Goal: Information Seeking & Learning: Learn about a topic

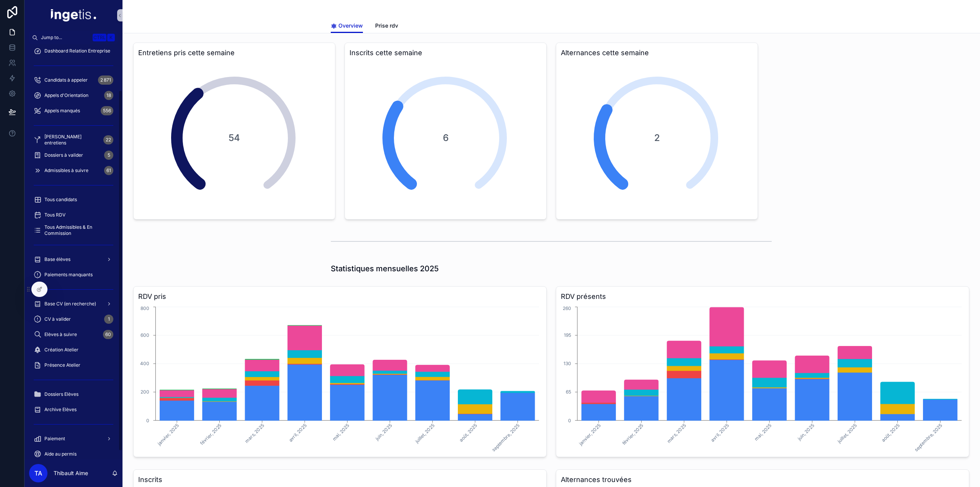
scroll to position [61, 0]
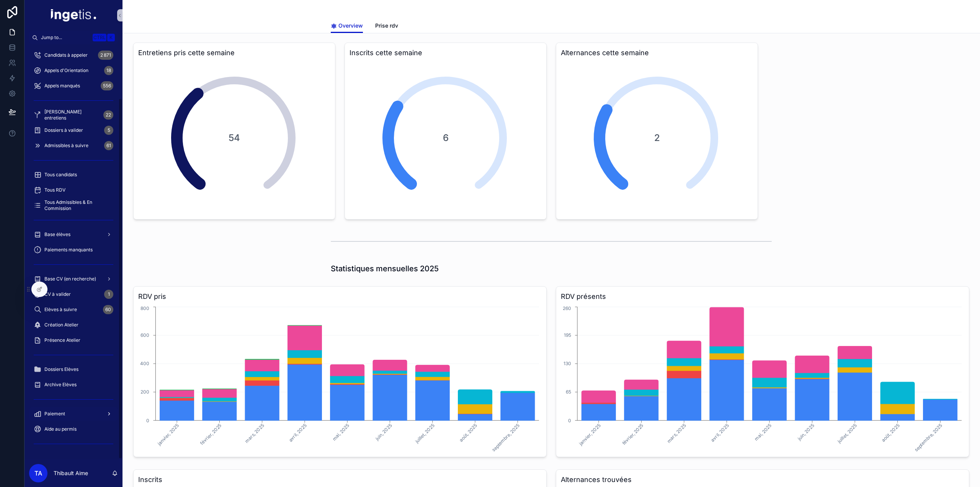
click at [72, 415] on div "Paiement" at bounding box center [74, 414] width 80 height 12
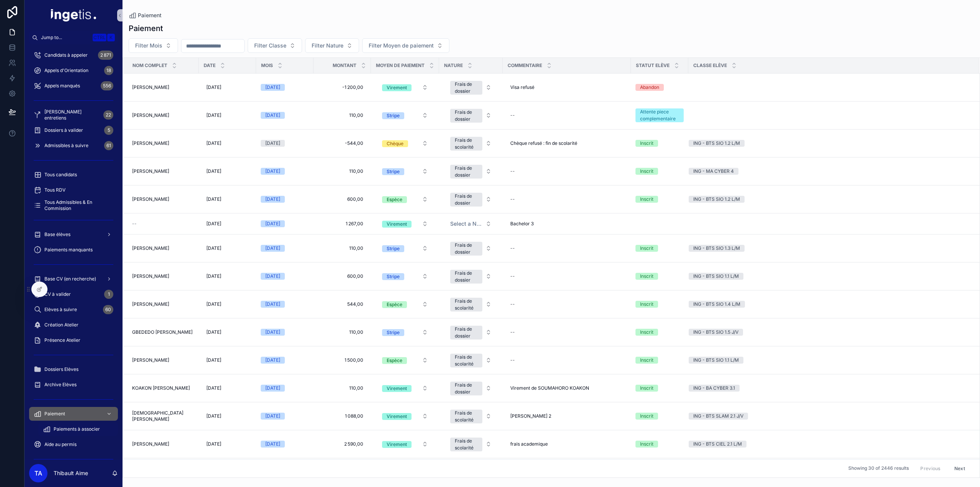
click at [82, 432] on div "Paiements à associer" at bounding box center [78, 429] width 70 height 12
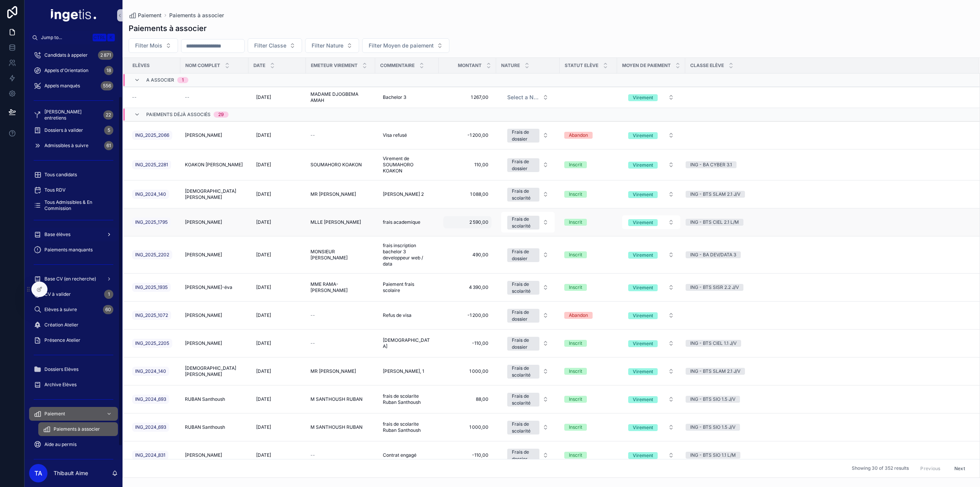
click at [68, 232] on span "Base élèves" at bounding box center [57, 234] width 26 height 6
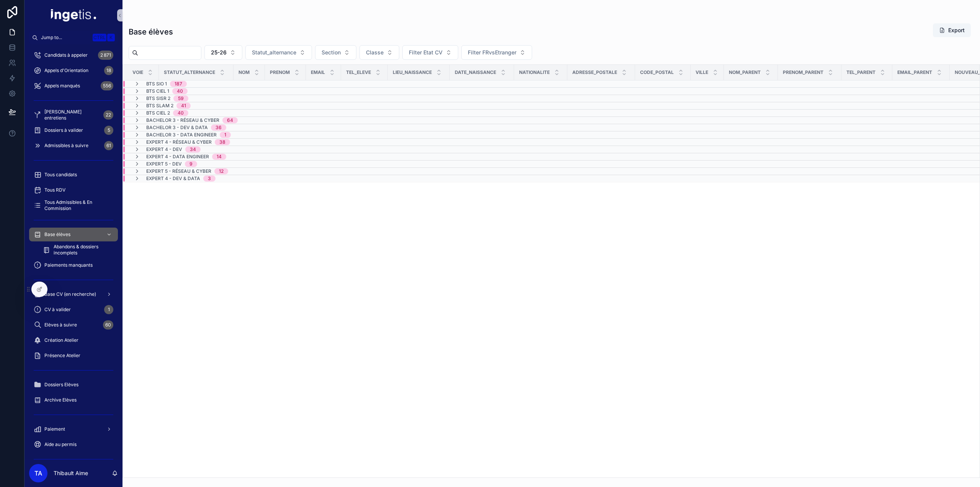
click at [174, 82] on span "187" at bounding box center [178, 84] width 17 height 6
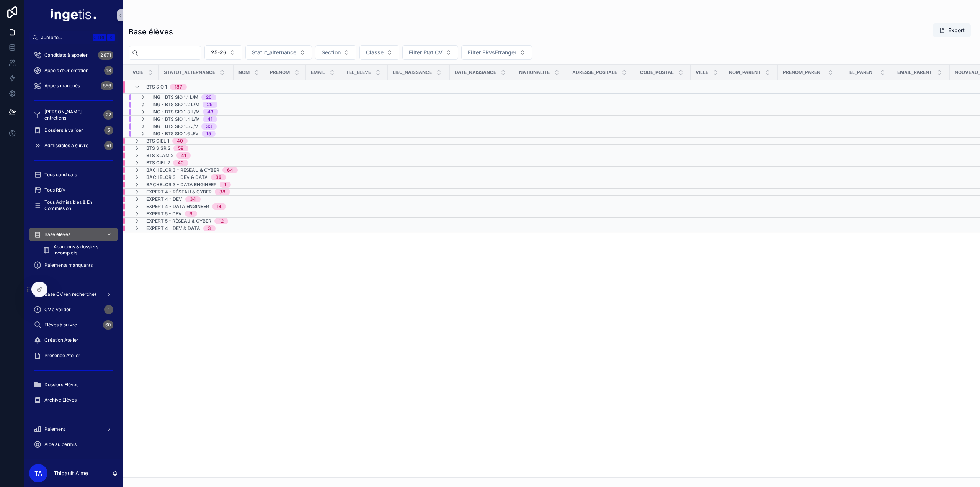
click at [169, 139] on span "BTS CIEL 1" at bounding box center [157, 141] width 23 height 6
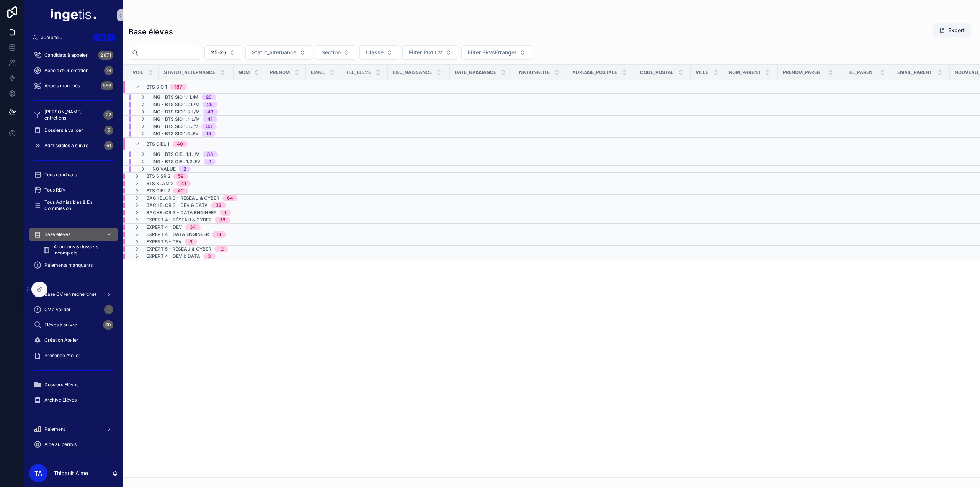
click at [163, 141] on span "BTS CIEL 1" at bounding box center [157, 144] width 23 height 6
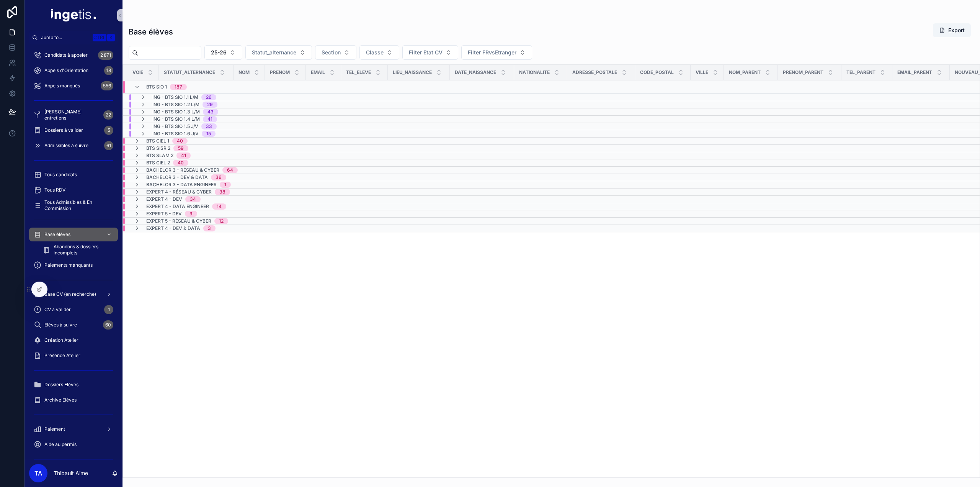
click at [160, 139] on span "BTS CIEL 1" at bounding box center [157, 141] width 23 height 6
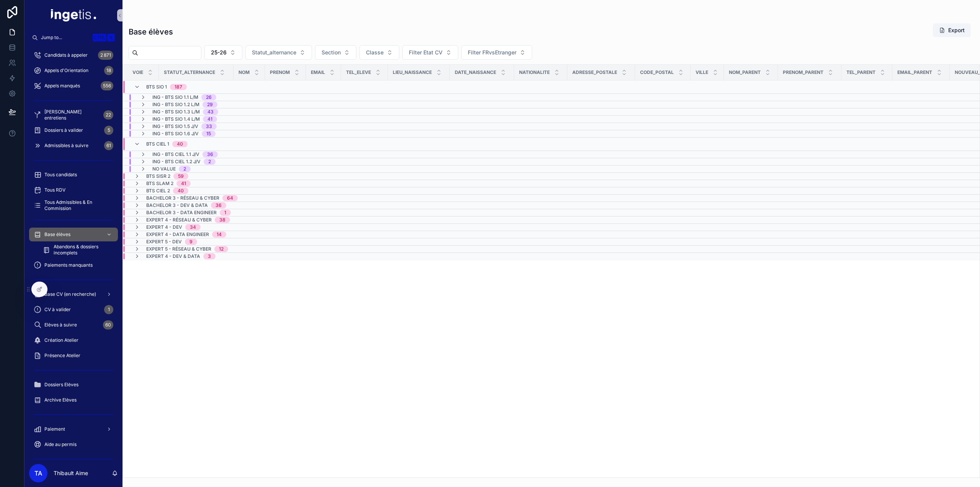
click at [155, 143] on span "BTS CIEL 1" at bounding box center [157, 144] width 23 height 6
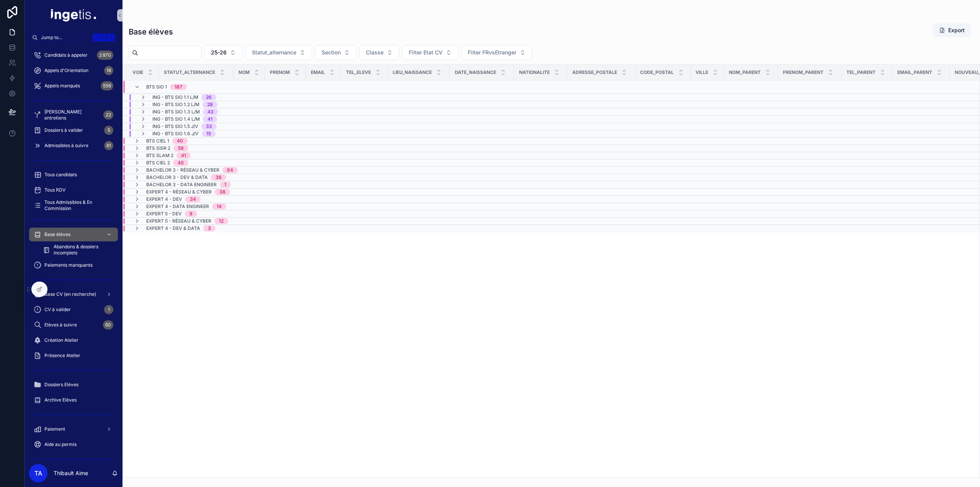
click at [155, 85] on span "BTS SIO 1" at bounding box center [156, 87] width 21 height 6
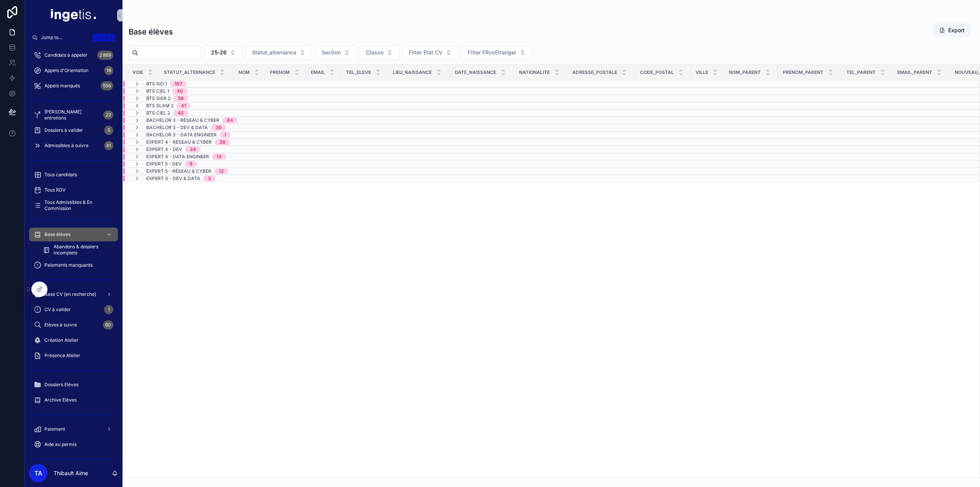
click at [157, 99] on span "BTS SISR 2" at bounding box center [158, 98] width 24 height 6
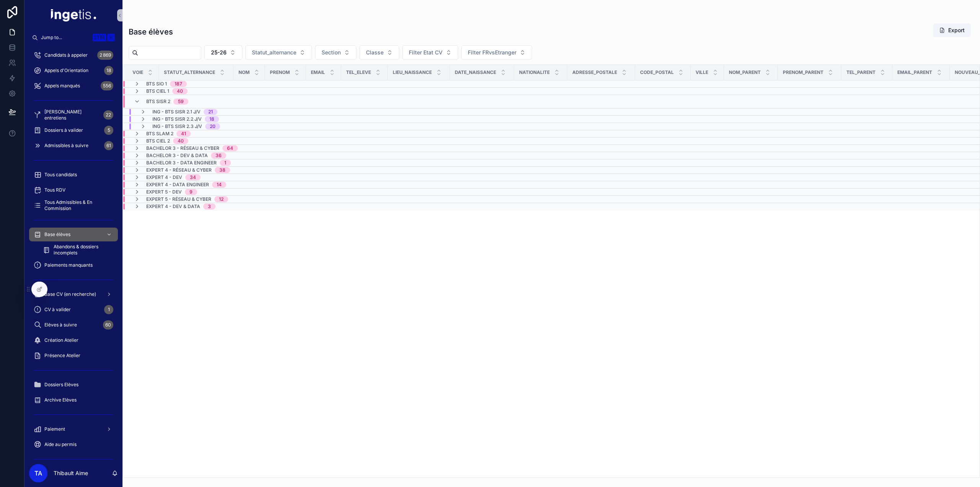
click at [157, 100] on span "BTS SISR 2" at bounding box center [158, 101] width 24 height 6
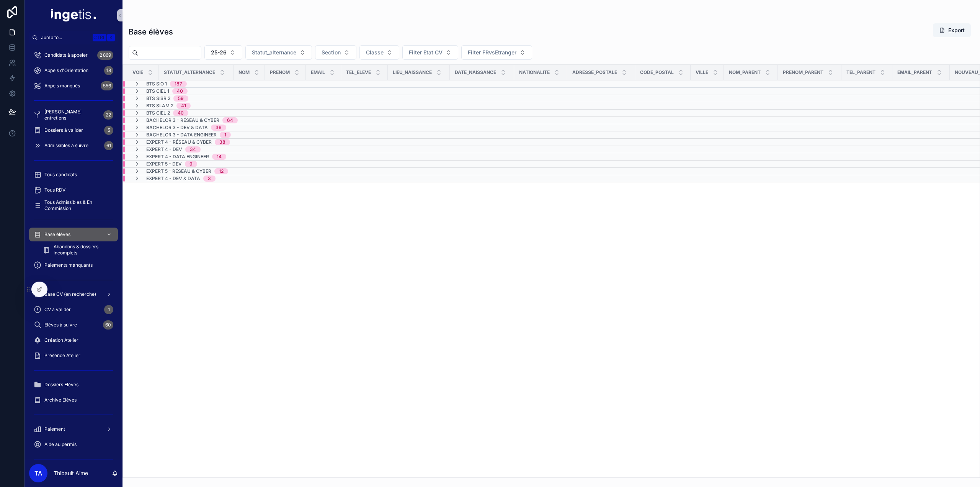
click at [157, 106] on span "BTS SLAM 2" at bounding box center [159, 106] width 27 height 6
click at [157, 106] on span "BTS SLAM 2" at bounding box center [159, 109] width 27 height 6
click at [160, 94] on td "BTS CIEL 1 40" at bounding box center [194, 91] width 142 height 7
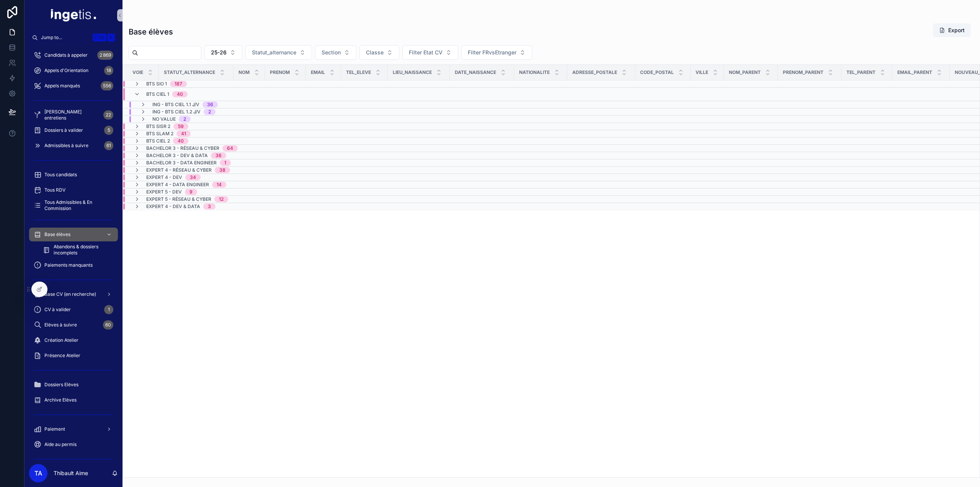
click at [155, 96] on span "BTS CIEL 1" at bounding box center [157, 94] width 23 height 6
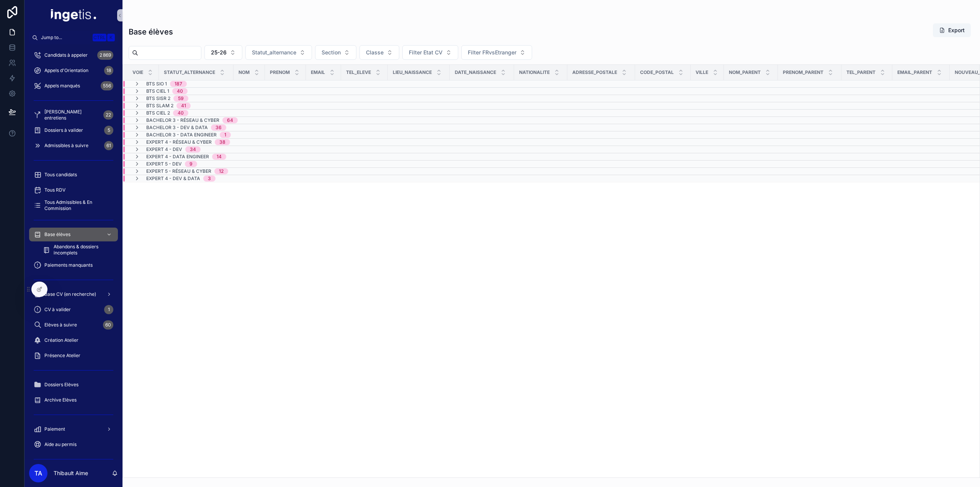
click at [154, 99] on span "BTS SISR 2" at bounding box center [158, 98] width 24 height 6
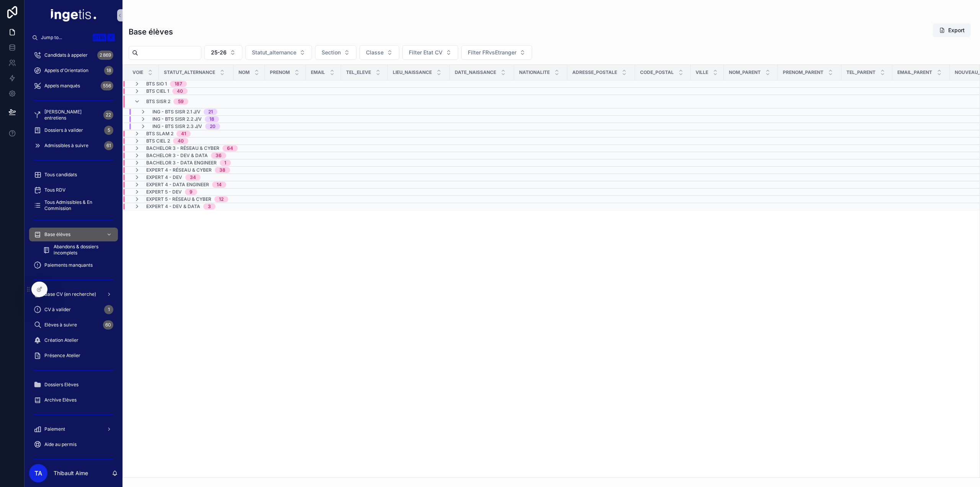
click at [154, 99] on span "BTS SISR 2" at bounding box center [158, 101] width 24 height 6
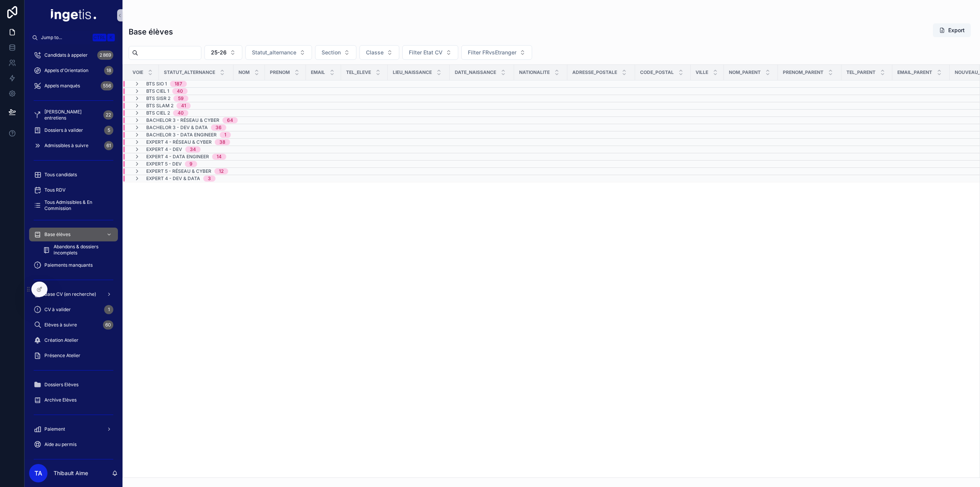
click at [153, 110] on span "BTS CIEL 2" at bounding box center [158, 113] width 24 height 6
click at [152, 113] on span "BTS CIEL 2" at bounding box center [158, 116] width 24 height 6
click at [152, 113] on span "BTS CIEL 2" at bounding box center [158, 113] width 24 height 6
click at [153, 113] on span "BTS CIEL 2" at bounding box center [158, 116] width 24 height 6
click at [160, 117] on span "Bachelor 3 - Réseau & Cyber" at bounding box center [182, 120] width 73 height 6
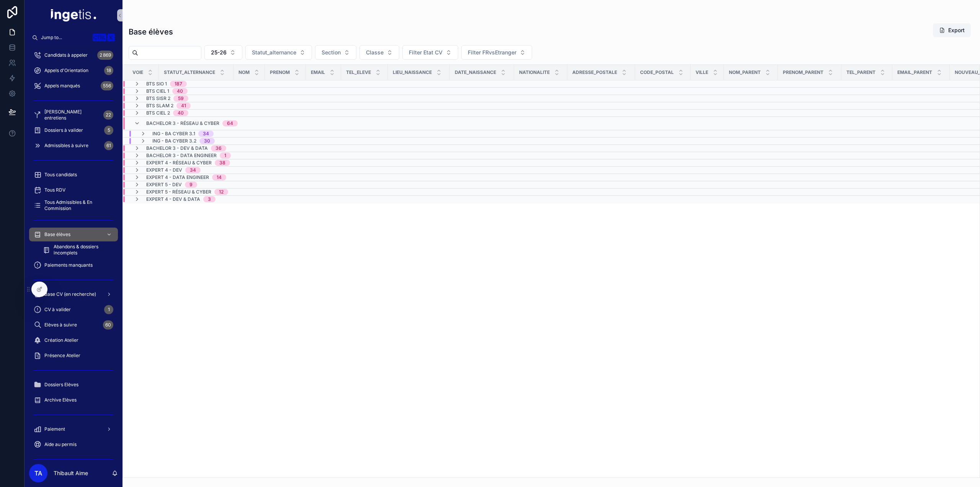
click at [161, 120] on span "Bachelor 3 - Réseau & Cyber" at bounding box center [182, 123] width 73 height 6
click at [196, 84] on div "BTS SIO 1 187" at bounding box center [193, 84] width 141 height 6
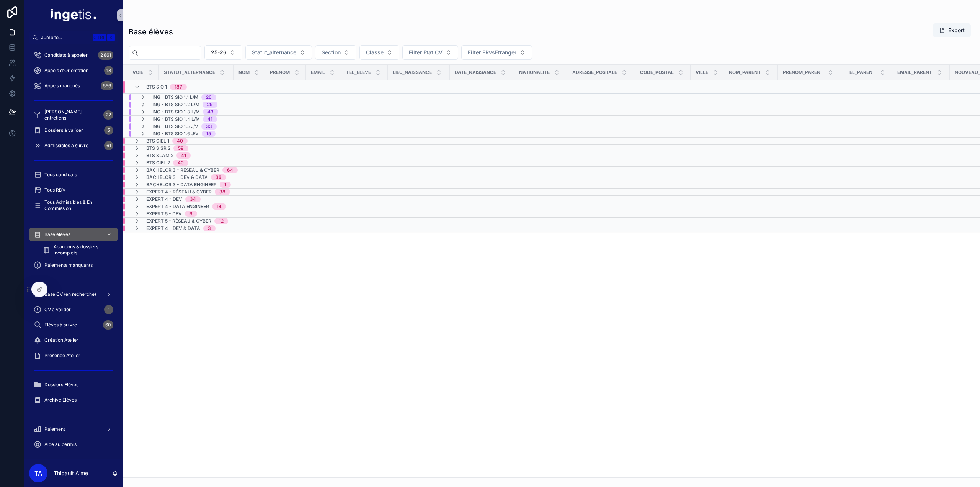
click at [196, 84] on div "BTS SIO 1 187" at bounding box center [193, 87] width 141 height 12
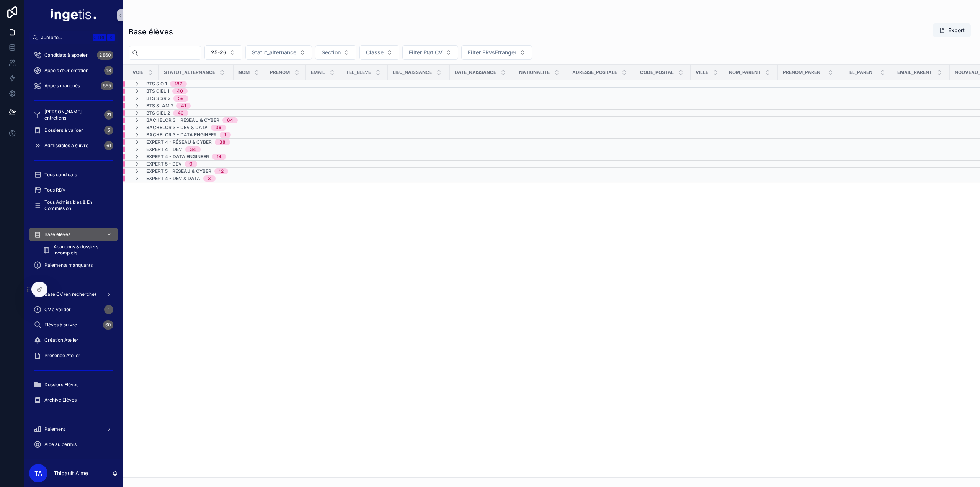
click at [195, 83] on div "BTS SIO 1 187" at bounding box center [160, 84] width 71 height 6
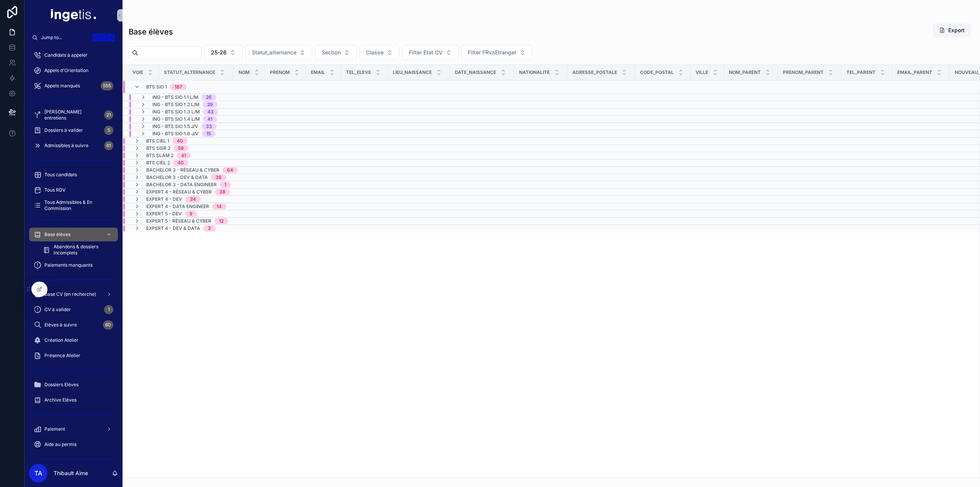
click at [198, 95] on span "ING - BTS SIO 1.1 L/M" at bounding box center [175, 97] width 46 height 6
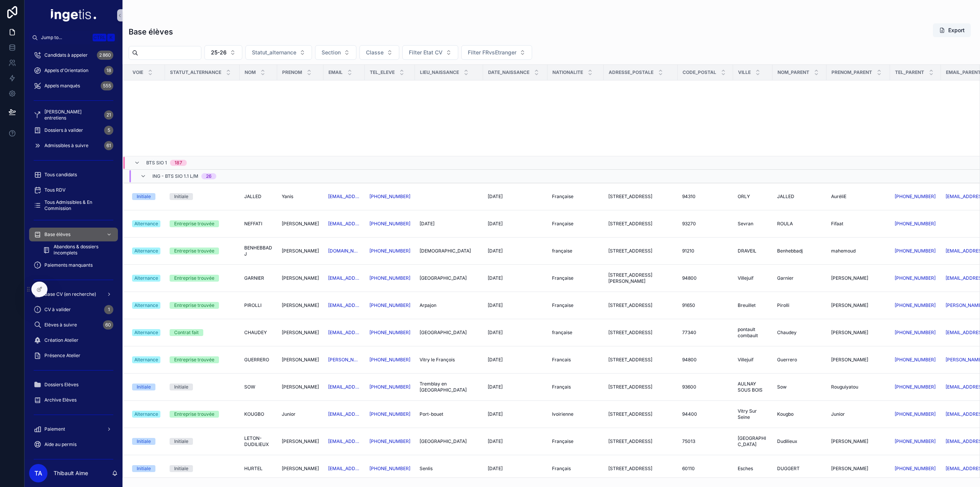
scroll to position [444, 0]
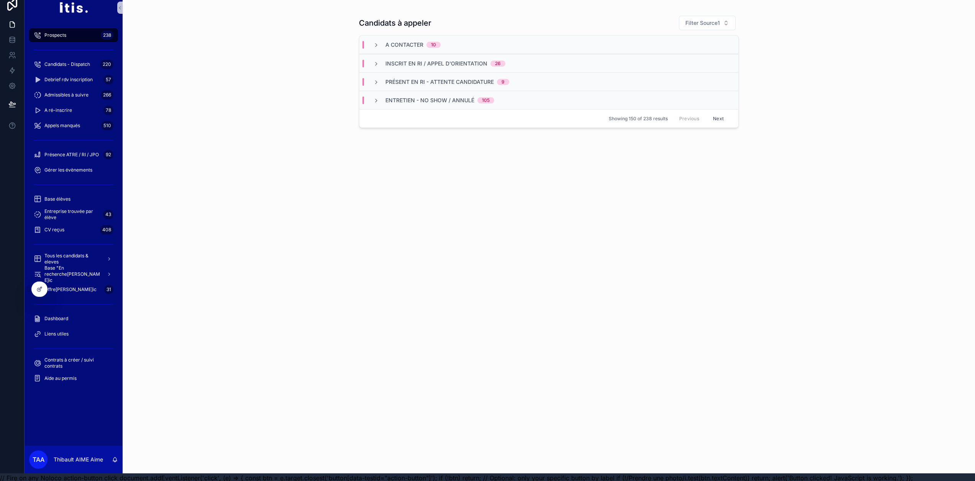
scroll to position [15, 0]
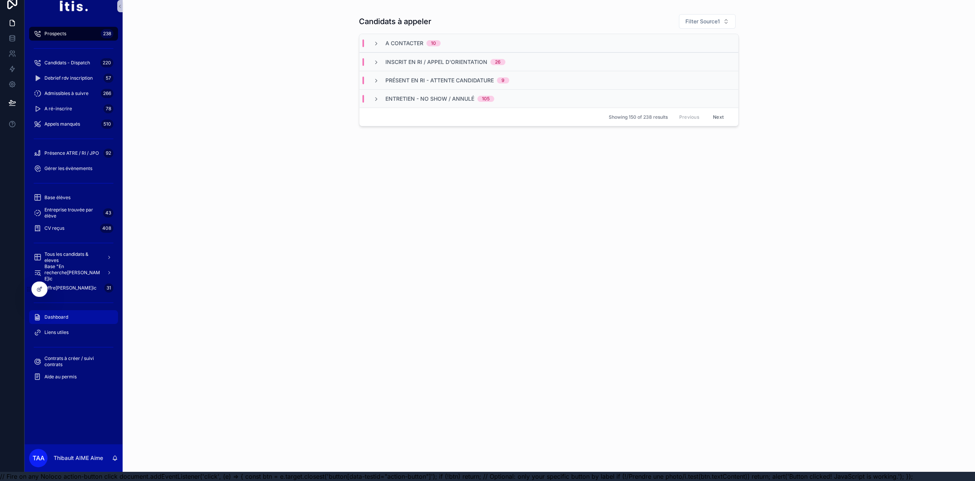
click at [70, 317] on div "Dashboard" at bounding box center [74, 317] width 80 height 12
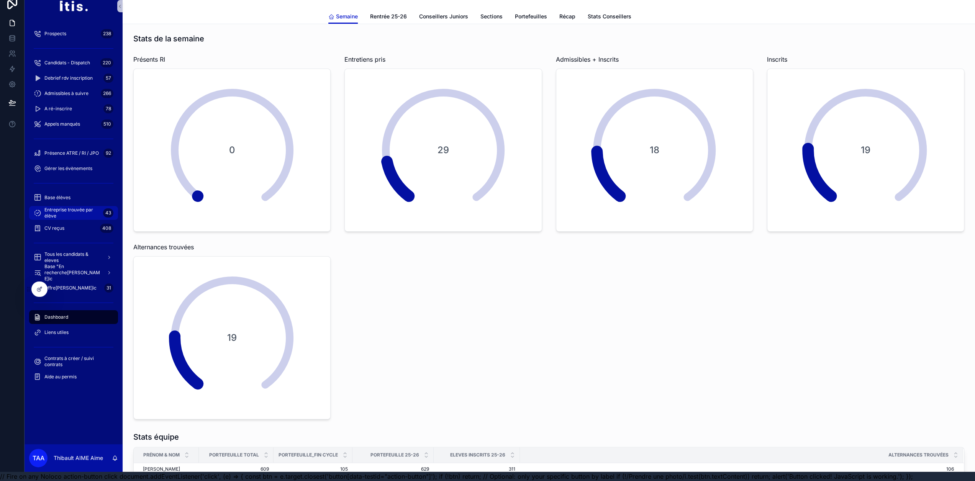
click at [67, 208] on span "Entreprise trouvée par élève" at bounding box center [72, 213] width 56 height 12
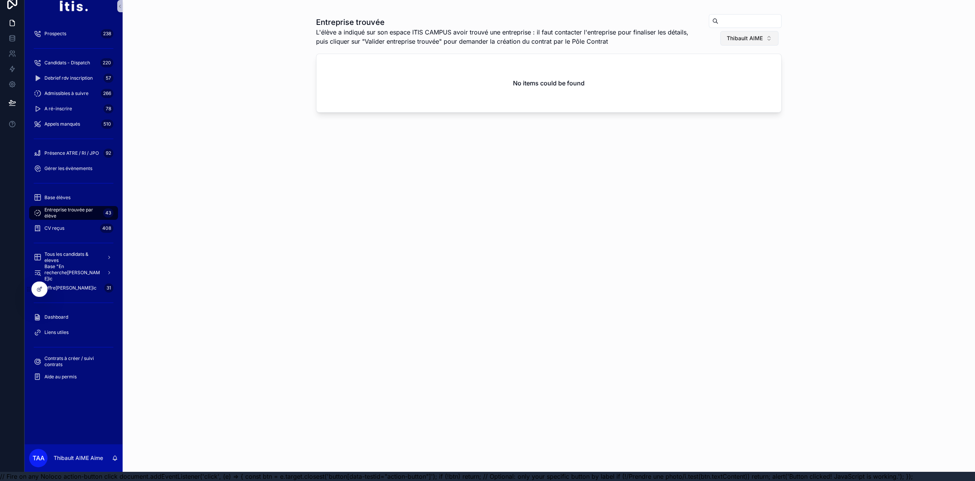
click at [760, 34] on span "Thibault AIME" at bounding box center [745, 38] width 36 height 8
click at [743, 68] on div "None" at bounding box center [752, 63] width 92 height 12
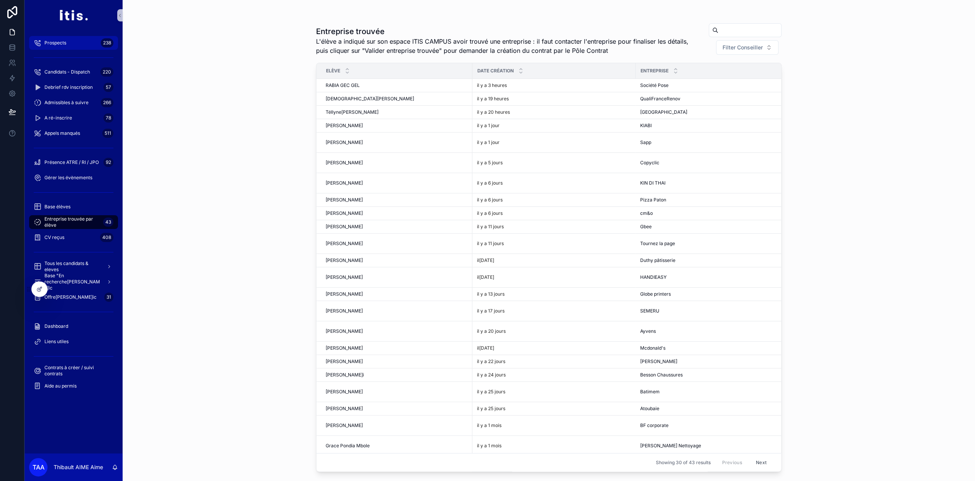
click at [75, 39] on div "Prospects 238" at bounding box center [74, 43] width 80 height 12
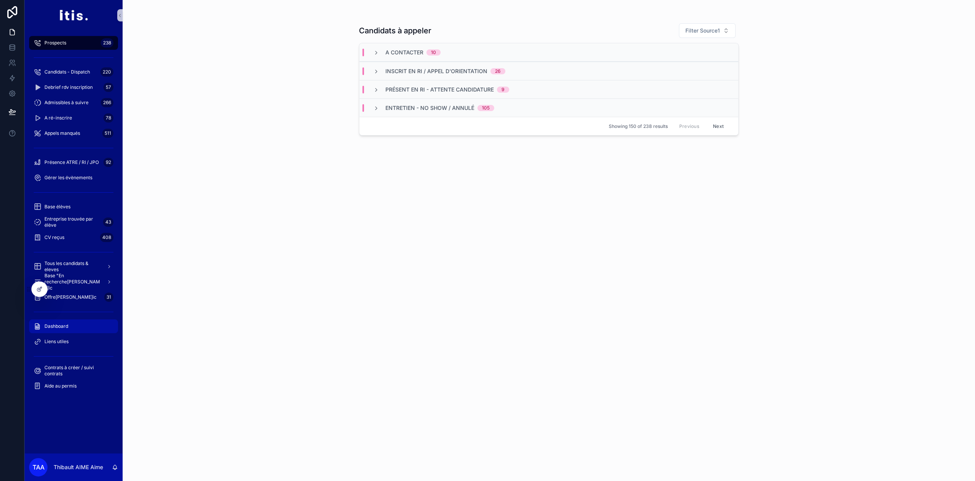
click at [71, 329] on div "Dashboard" at bounding box center [74, 326] width 80 height 12
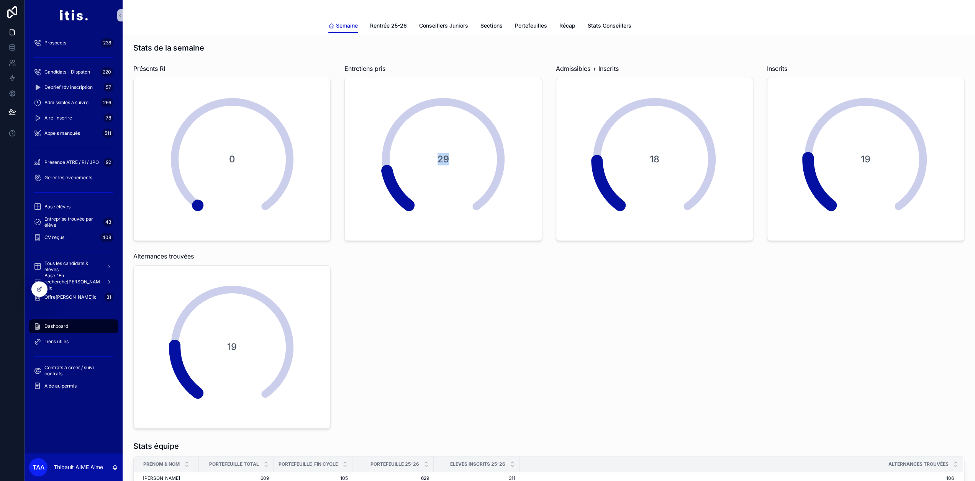
drag, startPoint x: 435, startPoint y: 156, endPoint x: 483, endPoint y: 162, distance: 47.9
click at [480, 162] on div "29" at bounding box center [443, 159] width 153 height 153
click at [483, 162] on div "29" at bounding box center [443, 159] width 153 height 153
drag, startPoint x: 483, startPoint y: 162, endPoint x: 391, endPoint y: 156, distance: 92.1
click at [391, 156] on div "29" at bounding box center [443, 159] width 153 height 153
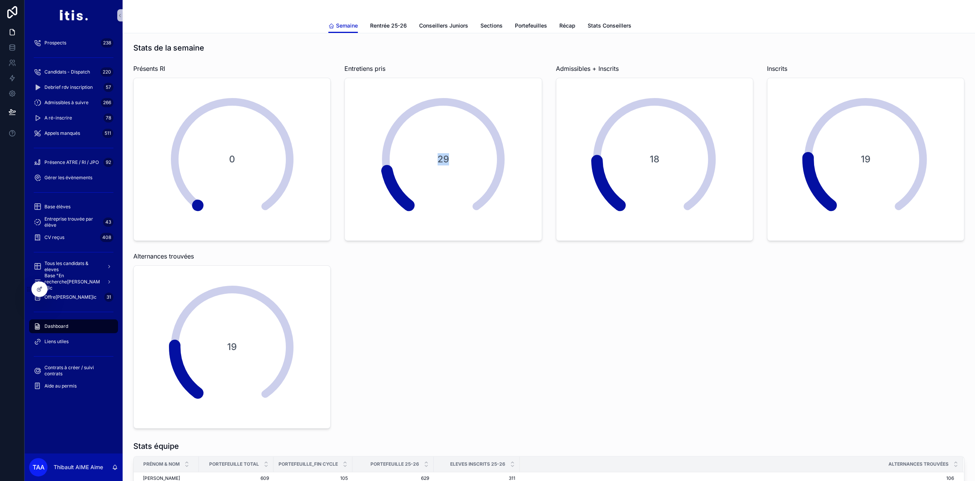
click at [391, 156] on div "29" at bounding box center [443, 159] width 153 height 153
click at [141, 45] on h1 "Stats de la semaine" at bounding box center [168, 48] width 71 height 11
drag, startPoint x: 141, startPoint y: 45, endPoint x: 587, endPoint y: 362, distance: 547.1
click at [587, 362] on div "Stats de la semaine Présents RI 0 Entretiens pris 29 Admissibles + Inscrits 18 …" at bounding box center [549, 235] width 840 height 392
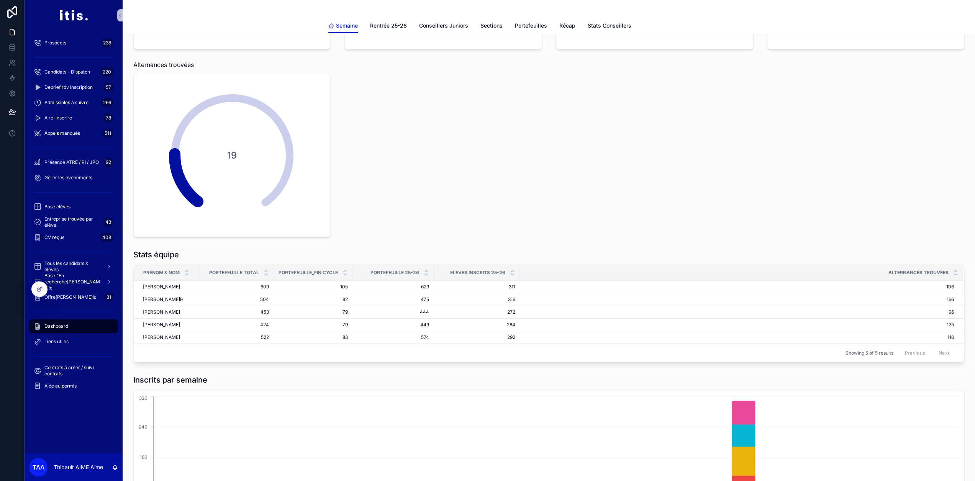
click at [605, 180] on div "Stats de la semaine Présents RI 0 Entretiens pris 29 Admissibles + Inscrits 18 …" at bounding box center [549, 44] width 840 height 392
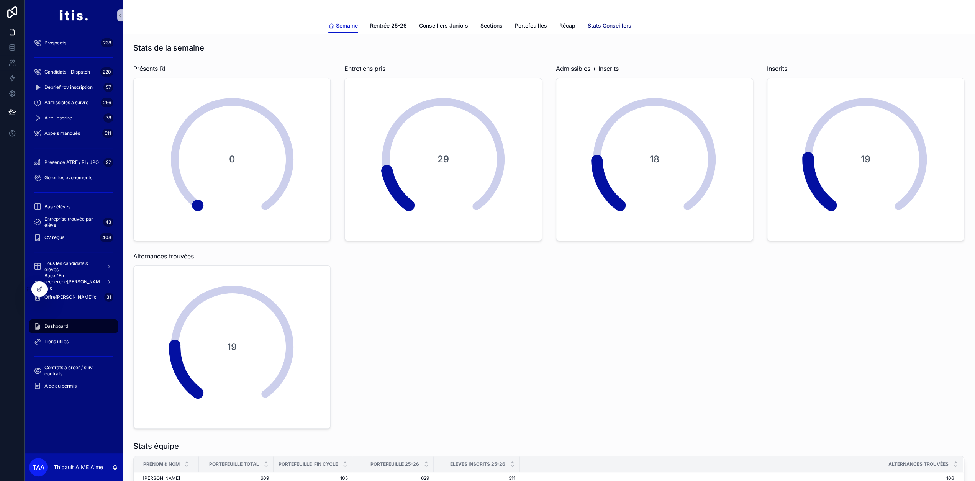
click at [627, 27] on span "Stats Conseillers" at bounding box center [610, 26] width 44 height 8
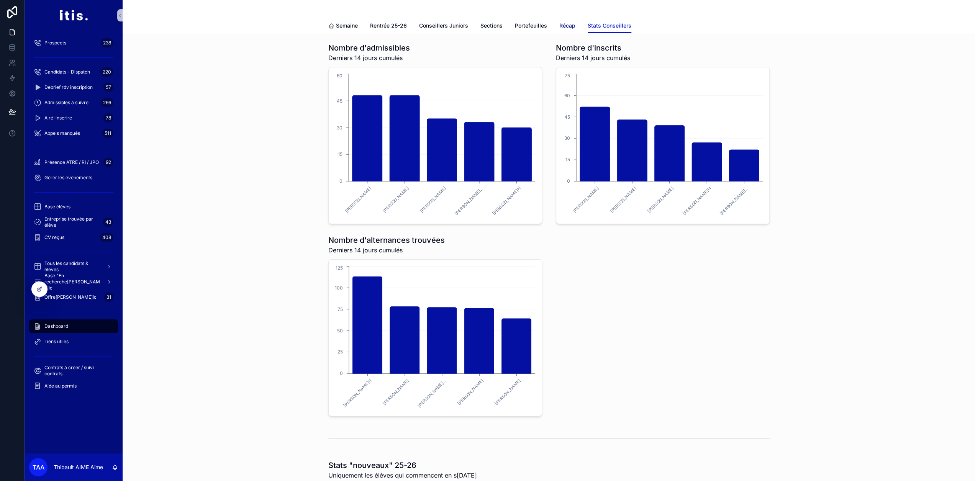
click at [566, 27] on span "Récap" at bounding box center [567, 26] width 16 height 8
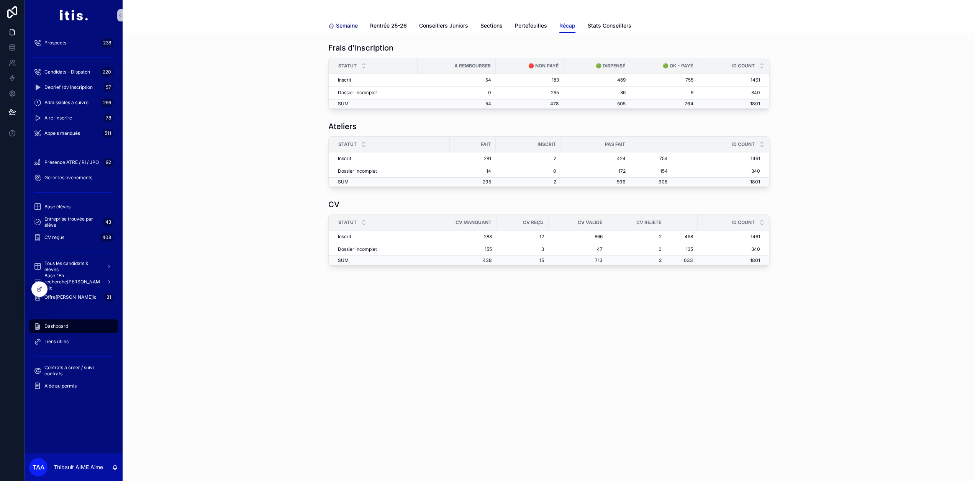
click at [352, 26] on span "Semaine" at bounding box center [347, 26] width 22 height 8
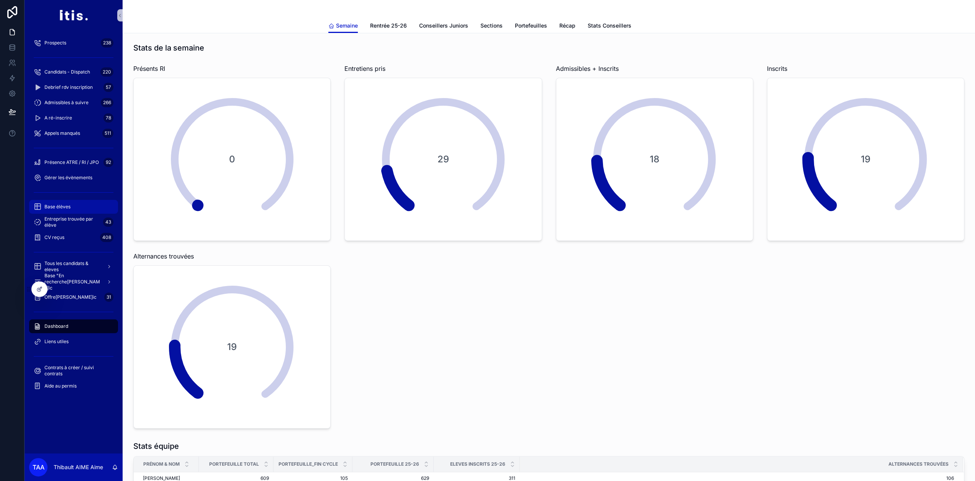
click at [66, 203] on div "Base élèves" at bounding box center [74, 207] width 80 height 12
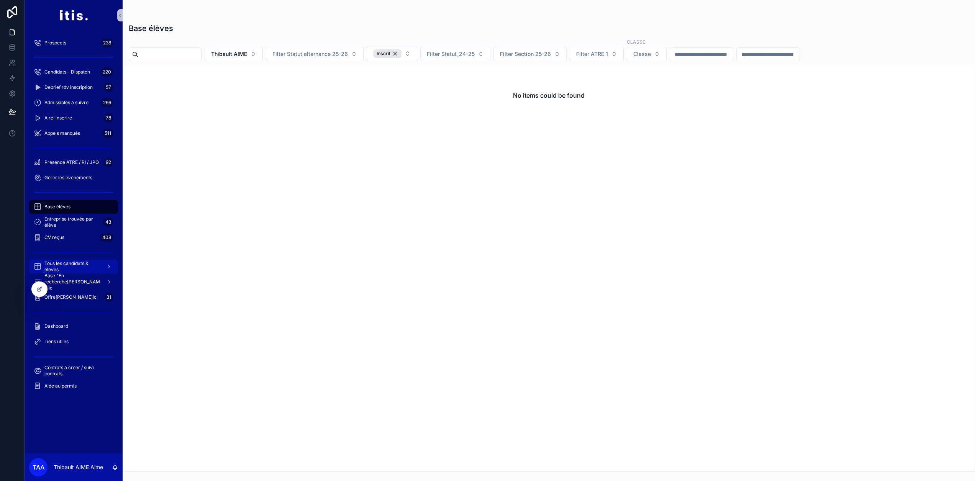
click at [77, 268] on span "Tous les candidats & eleves" at bounding box center [72, 266] width 56 height 12
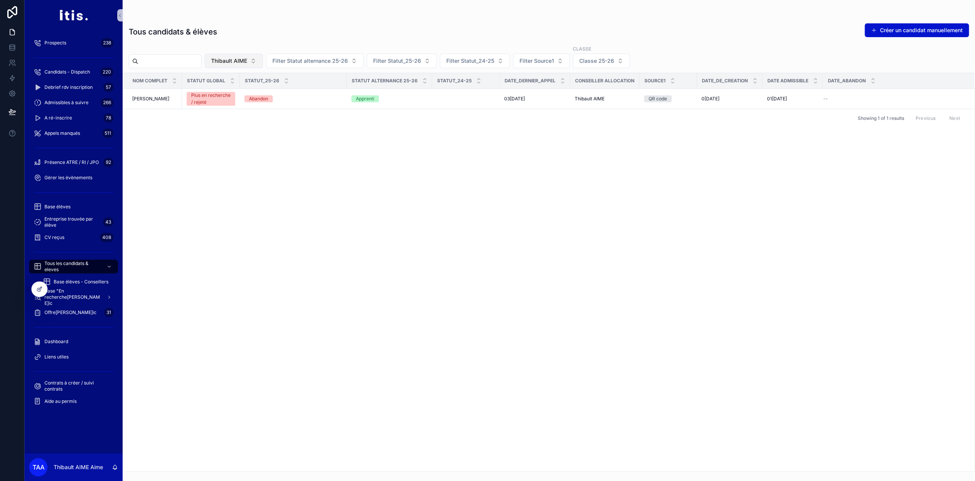
click at [263, 65] on button "Thibault AIME" at bounding box center [234, 61] width 58 height 15
click at [257, 94] on div "None" at bounding box center [250, 91] width 92 height 12
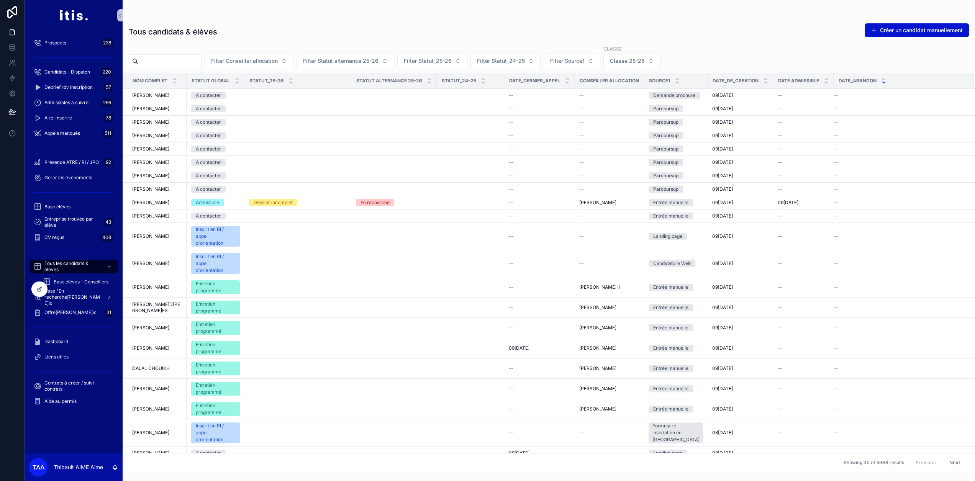
click at [881, 83] on icon "scrollable content" at bounding box center [883, 82] width 5 height 5
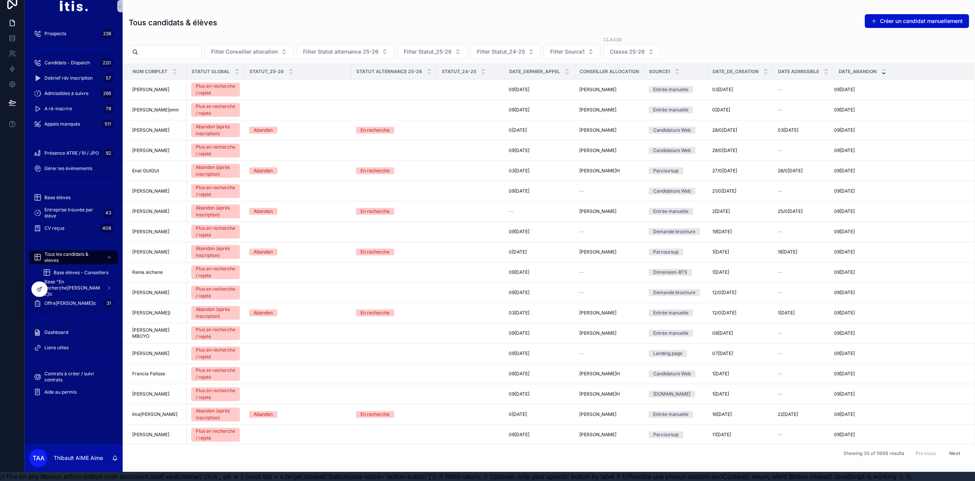
scroll to position [234, 0]
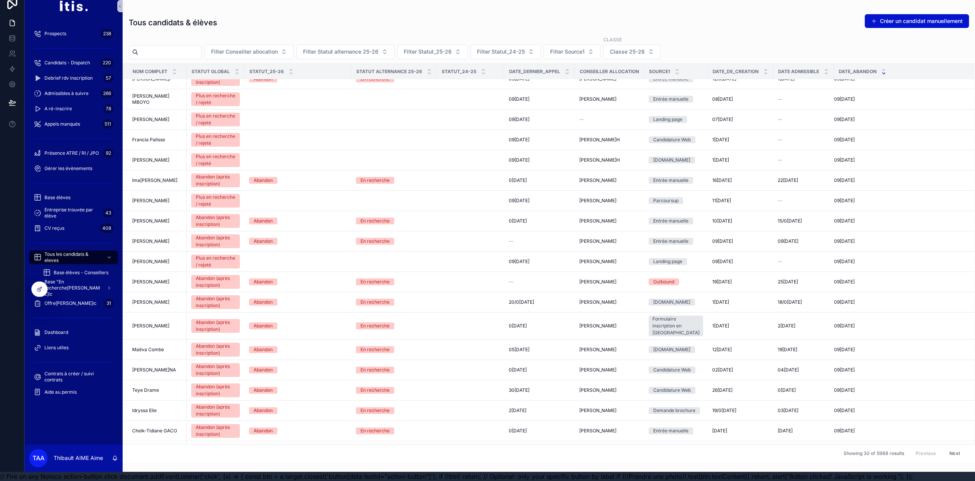
click at [950, 450] on button "Next" at bounding box center [954, 453] width 21 height 12
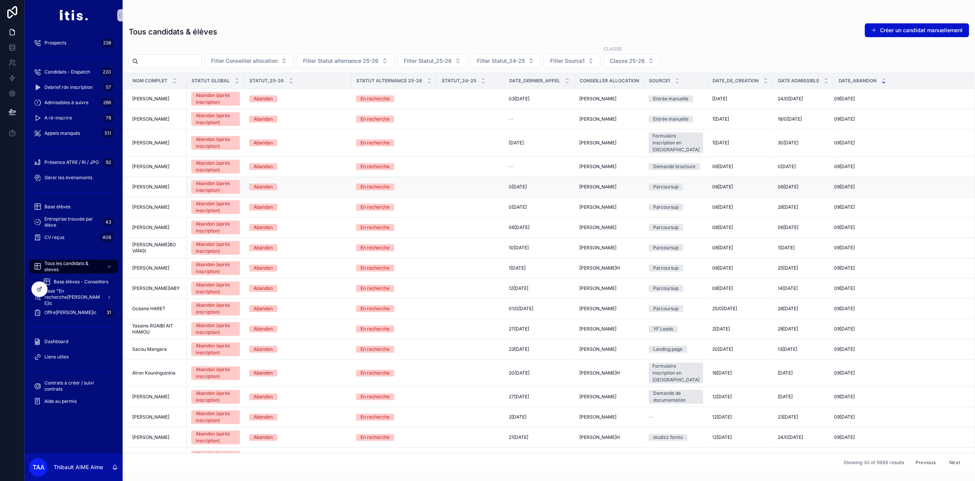
click at [840, 182] on td "09/09/2025 09/09/2025" at bounding box center [903, 187] width 140 height 20
click at [840, 184] on span "09/09/2025" at bounding box center [844, 187] width 21 height 6
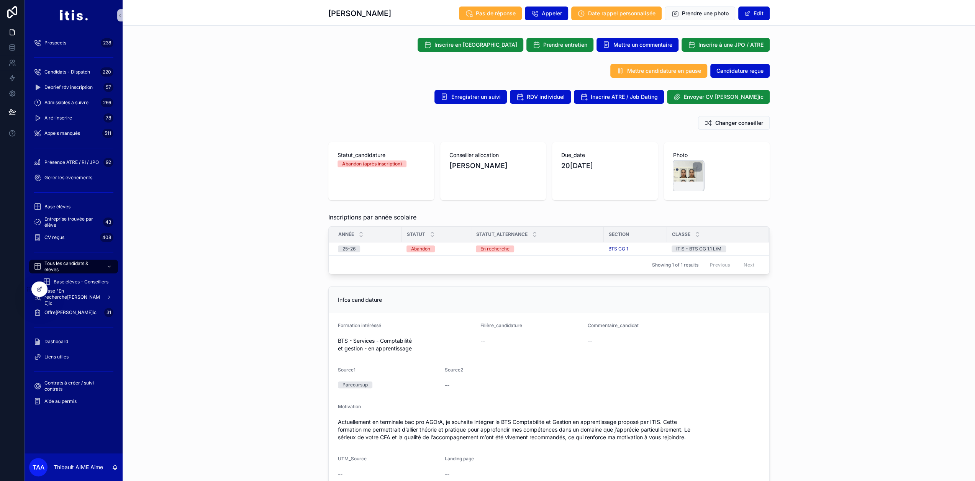
click at [690, 171] on div "scrollable content" at bounding box center [688, 175] width 31 height 31
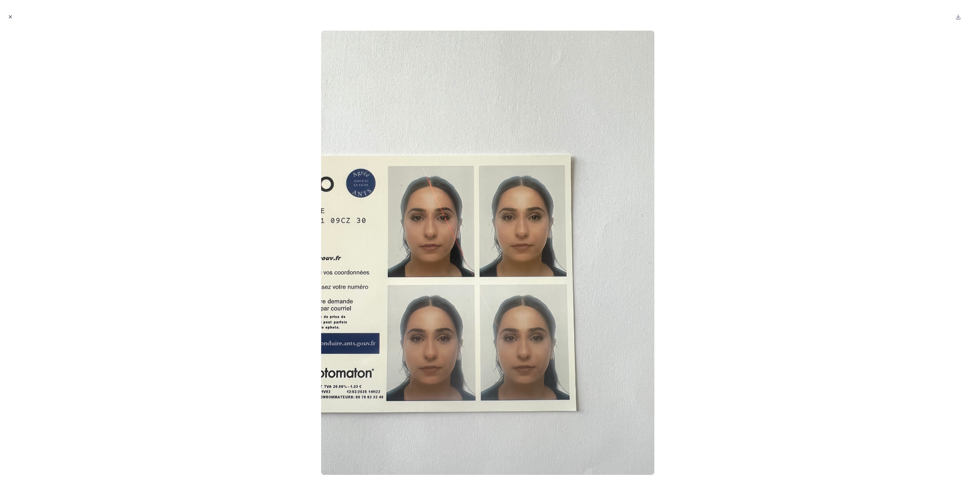
click at [8, 19] on icon "Close modal" at bounding box center [10, 16] width 5 height 5
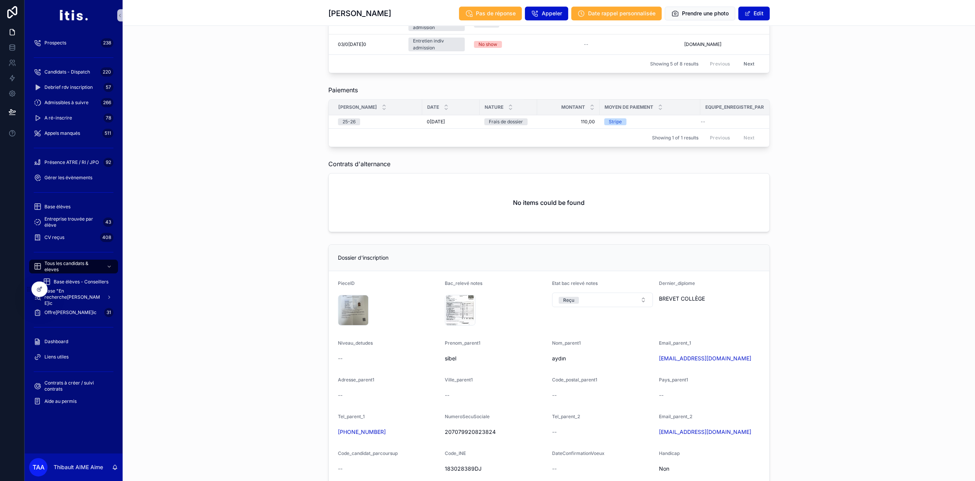
scroll to position [1341, 0]
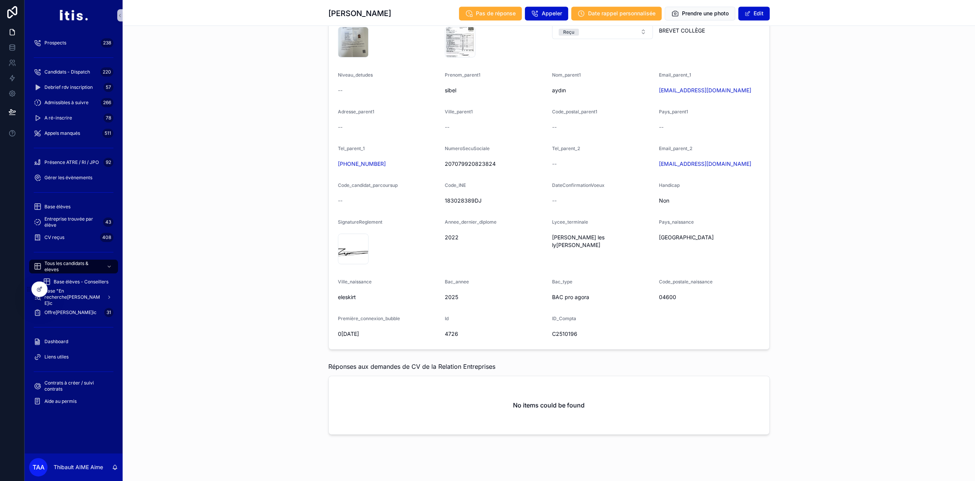
click at [71, 229] on div "Entreprise trouvée par élève 43" at bounding box center [74, 221] width 98 height 15
click at [77, 234] on div "CV reçus 408" at bounding box center [74, 237] width 80 height 12
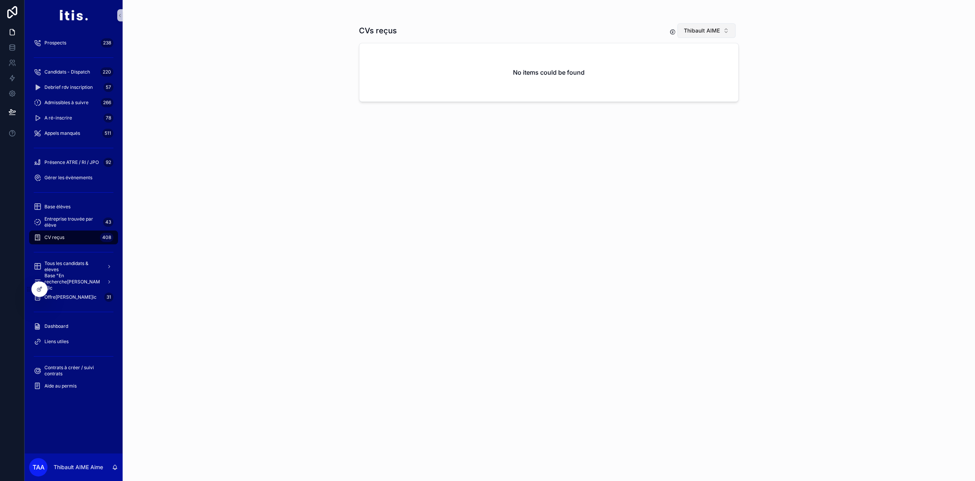
click at [718, 34] on span "Thibault AIME" at bounding box center [702, 31] width 36 height 8
click at [704, 63] on div "None" at bounding box center [709, 62] width 92 height 12
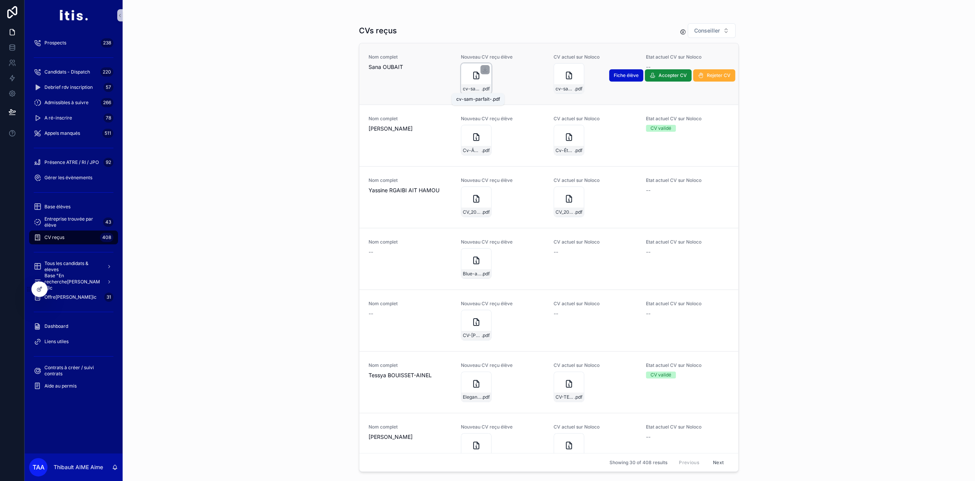
click at [467, 86] on span "cv-sam-parfait-" at bounding box center [472, 89] width 19 height 6
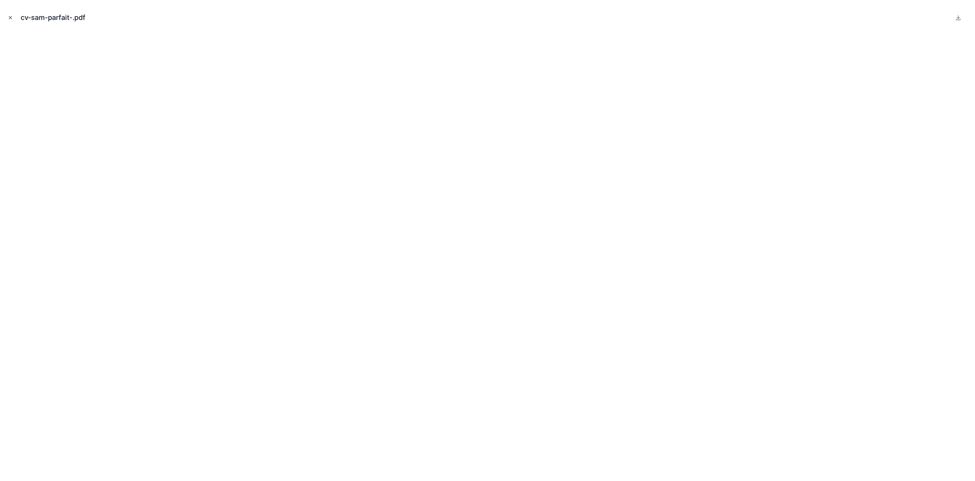
click at [11, 17] on icon "Close modal" at bounding box center [10, 17] width 3 height 3
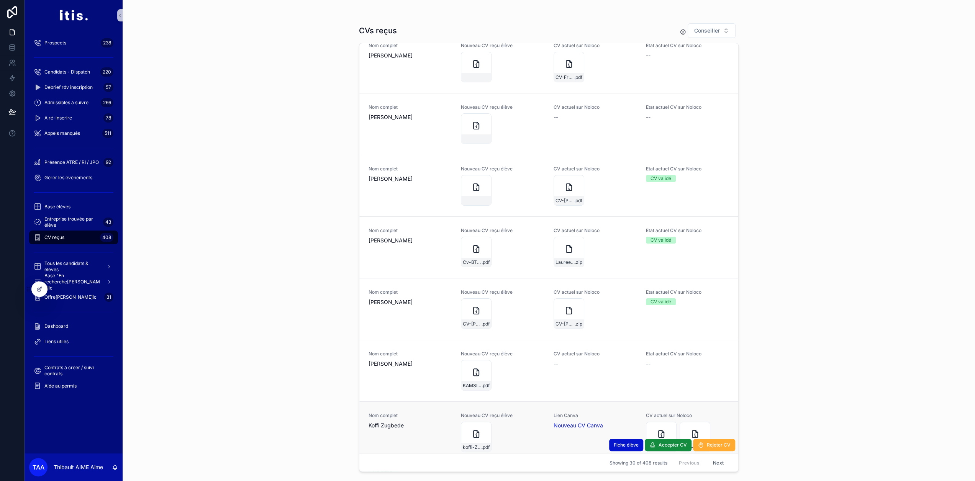
scroll to position [1541, 0]
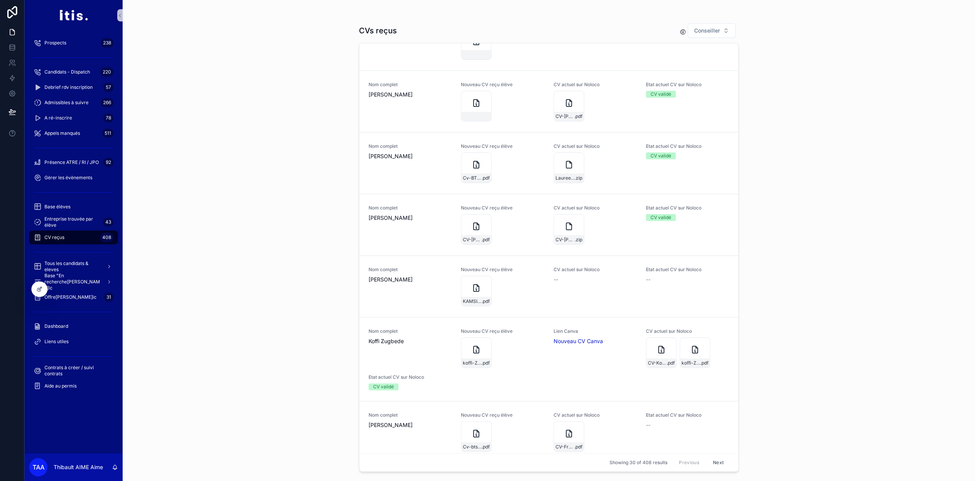
click at [711, 468] on button "Next" at bounding box center [717, 463] width 21 height 12
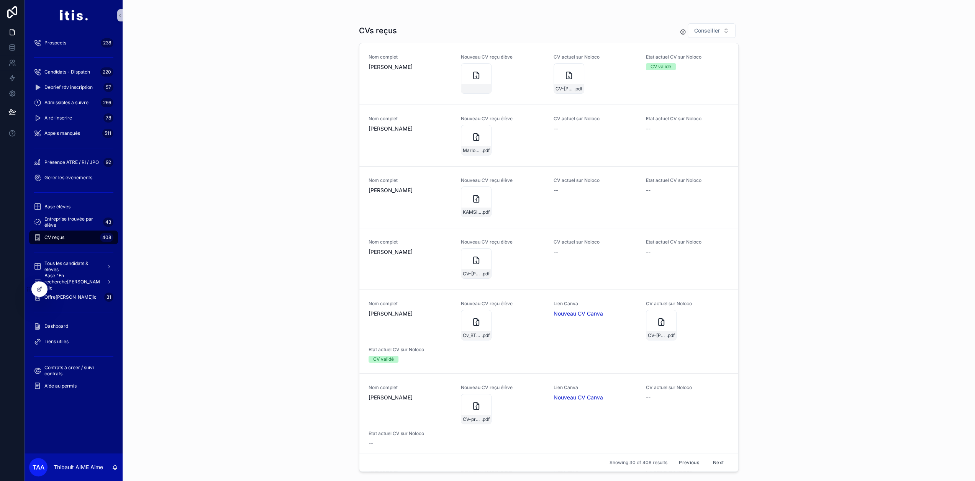
click at [709, 467] on button "Next" at bounding box center [717, 463] width 21 height 12
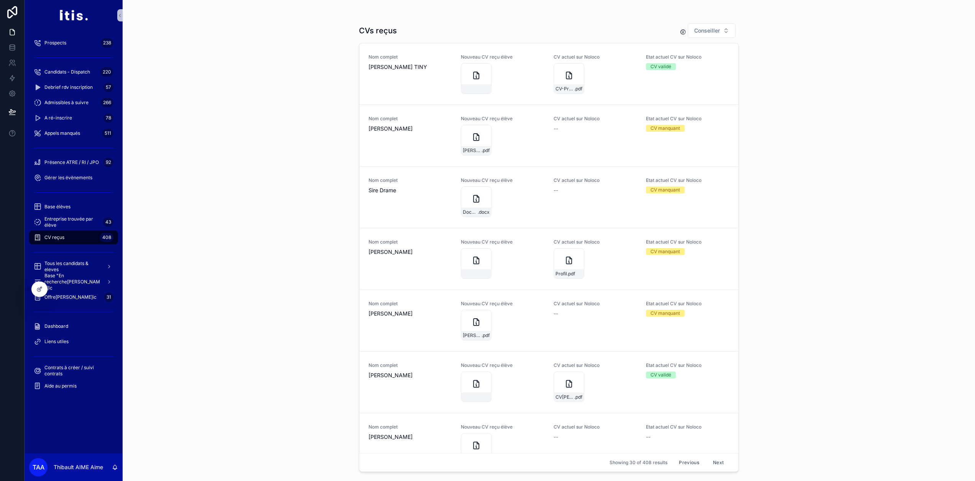
click at [714, 467] on button "Next" at bounding box center [717, 463] width 21 height 12
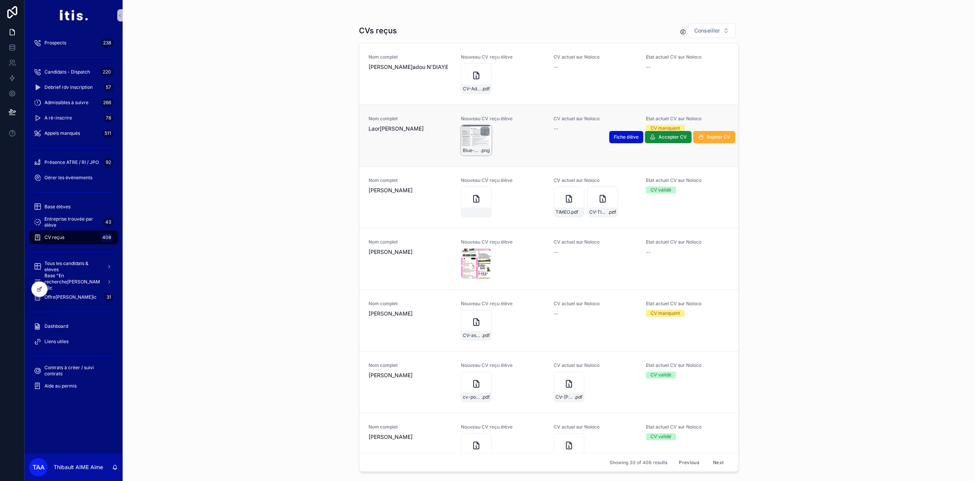
click at [468, 137] on div "Blue-and-Gray-Simple-Professional-CV-Resume .png" at bounding box center [476, 140] width 31 height 31
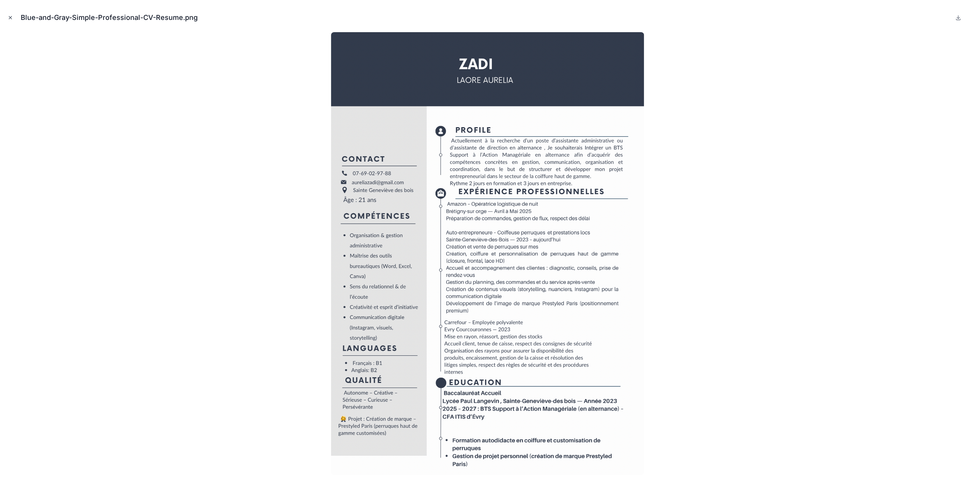
click at [10, 17] on icon "Close modal" at bounding box center [10, 17] width 3 height 3
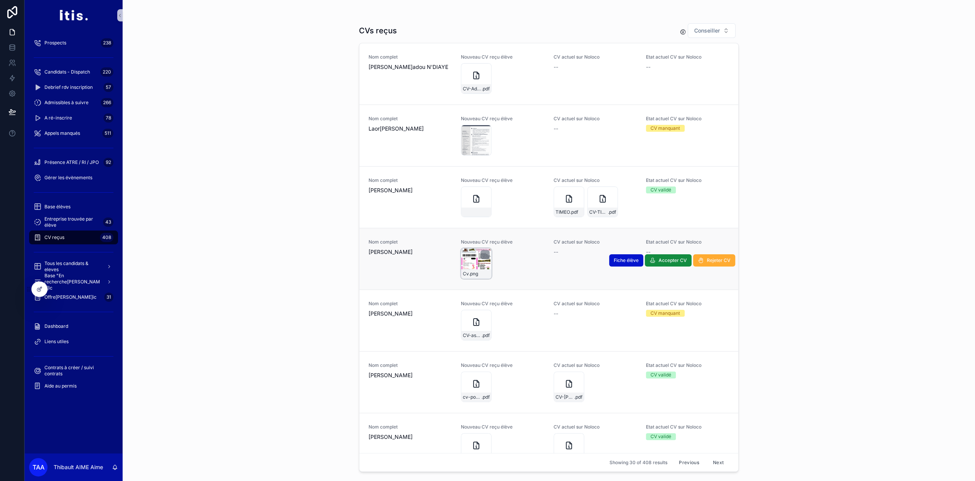
click at [474, 263] on div "Cv .png" at bounding box center [476, 263] width 31 height 31
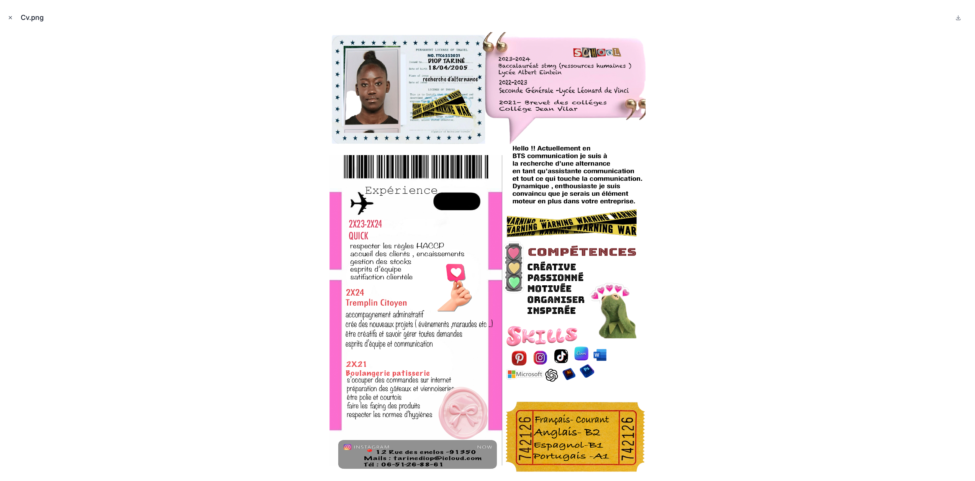
click at [9, 20] on icon "Close modal" at bounding box center [10, 17] width 5 height 5
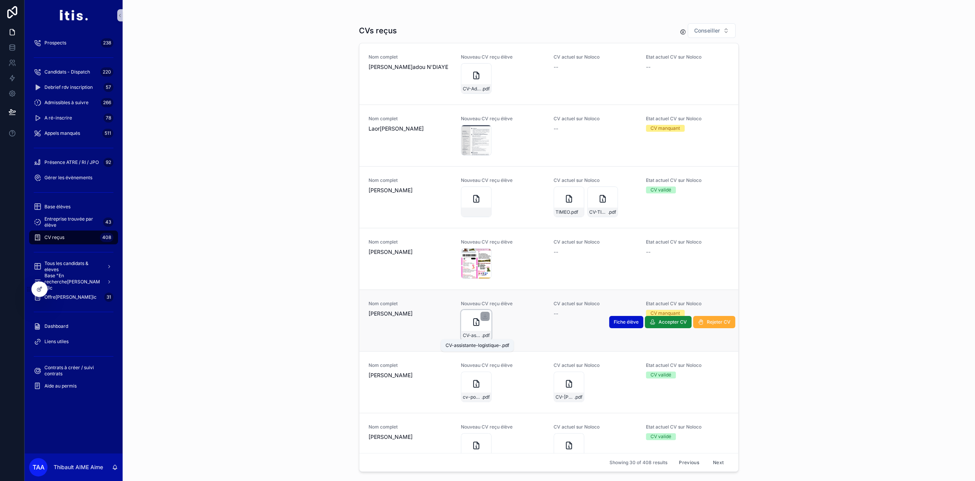
click at [476, 329] on div "CV-assistante-logistique- .pdf" at bounding box center [476, 325] width 31 height 31
